Goal: Information Seeking & Learning: Learn about a topic

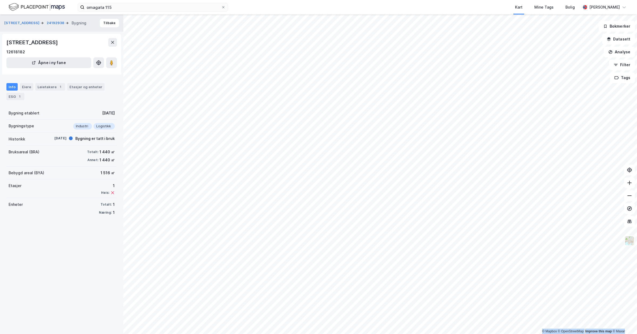
click at [393, 334] on html "omagata 115 Kart Mine Tags Bolig [PERSON_NAME] © Mapbox © OpenStreetMap Improve…" at bounding box center [318, 167] width 637 height 334
click at [72, 163] on div "© Mapbox © OpenStreetMap Improve this map © [GEOGRAPHIC_DATA] 24192938 Bygning …" at bounding box center [318, 174] width 637 height 320
